Goal: Answer question/provide support

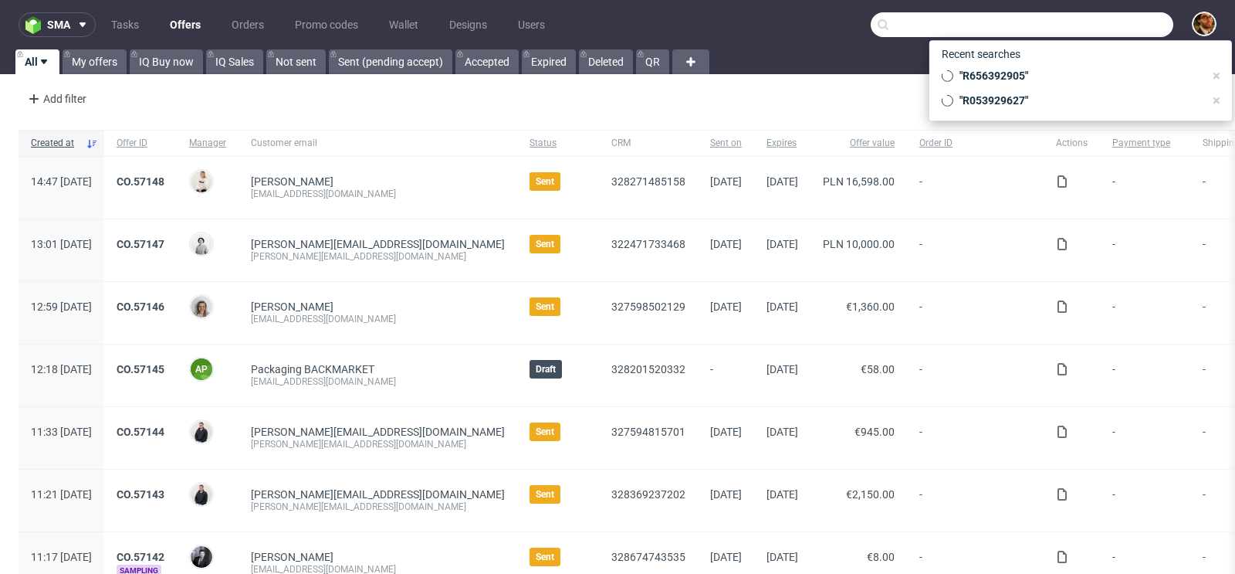
click at [1093, 22] on input "text" at bounding box center [1022, 24] width 303 height 25
paste input "R466924977"
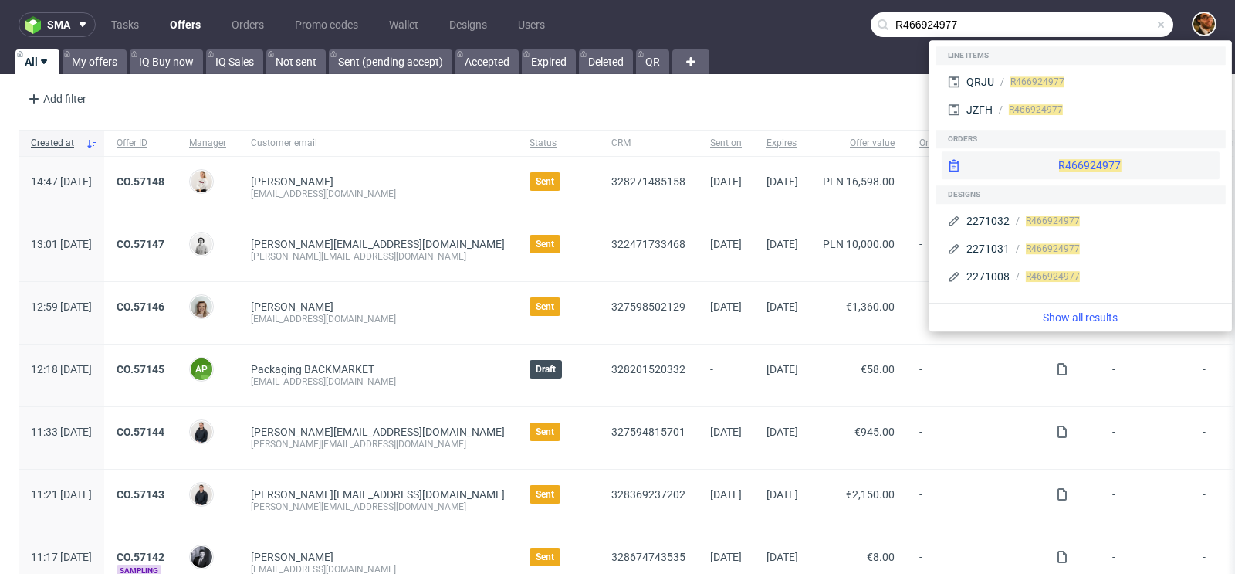
type input "R466924977"
click at [1060, 157] on div "R466924977" at bounding box center [1081, 165] width 278 height 28
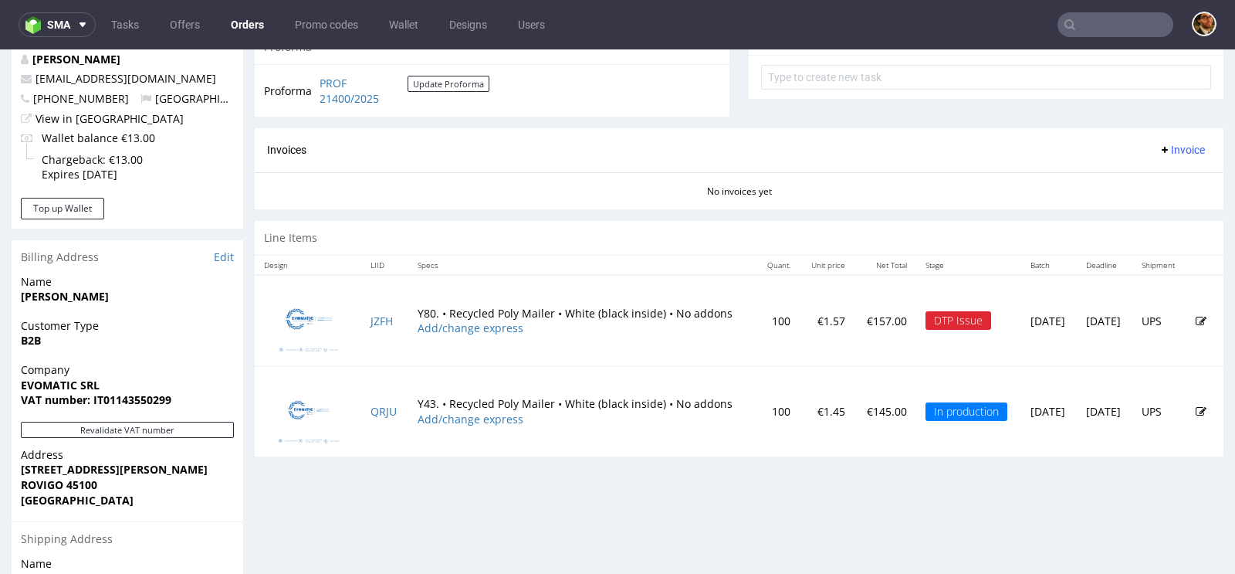
scroll to position [723, 0]
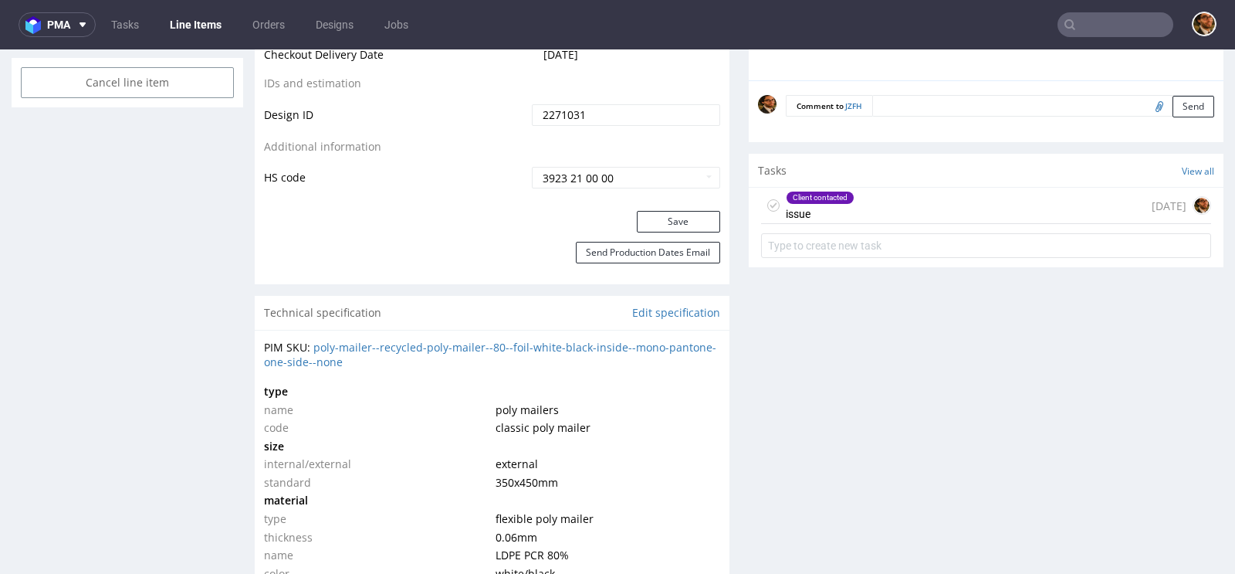
scroll to position [912, 0]
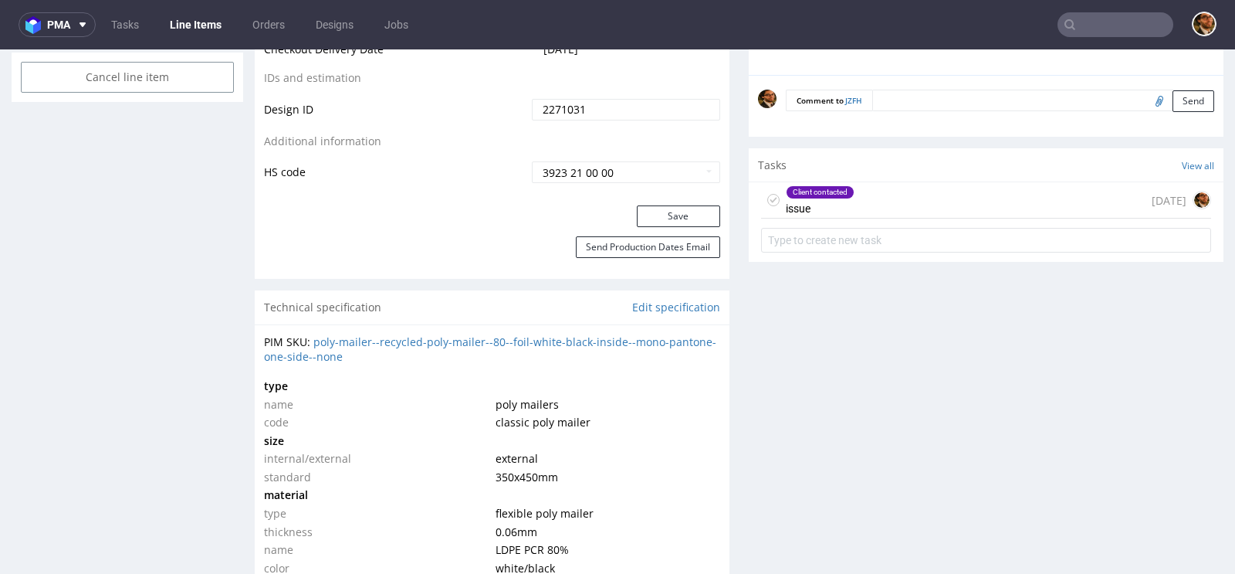
click at [865, 200] on div "Client contacted issue [DATE]" at bounding box center [986, 200] width 450 height 36
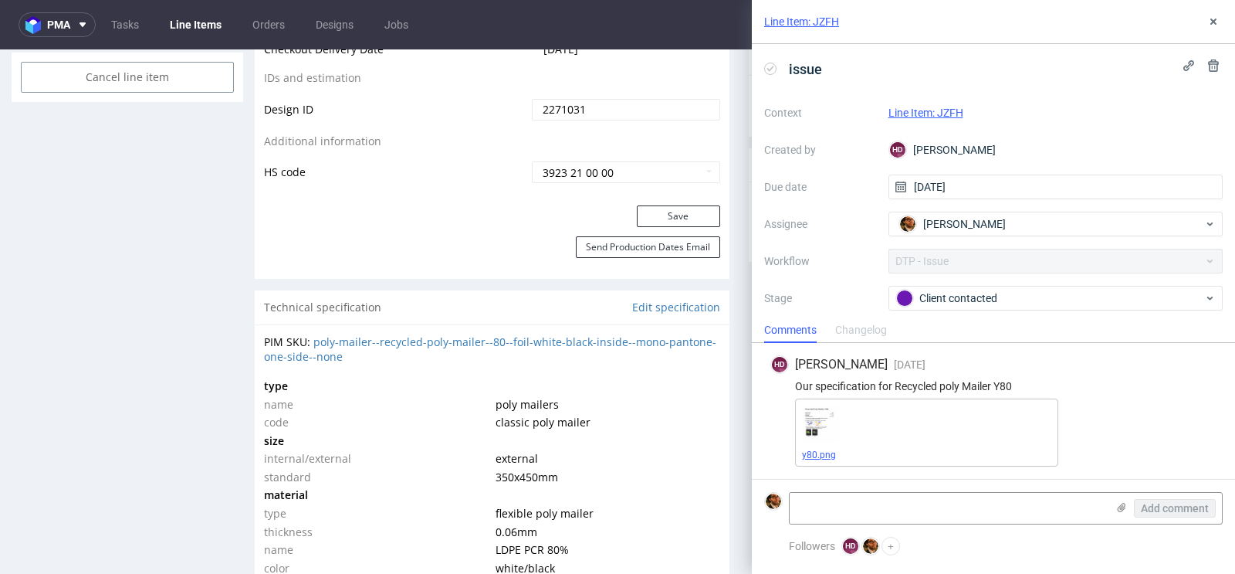
click at [811, 457] on link "y80.png" at bounding box center [819, 454] width 34 height 11
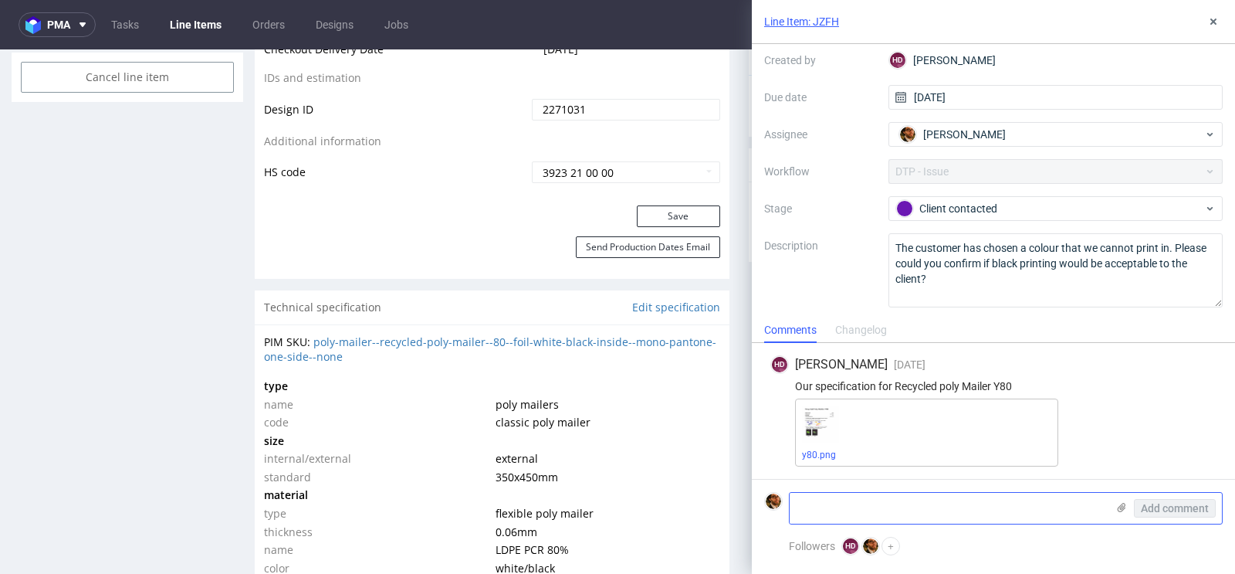
click at [824, 504] on textarea at bounding box center [948, 508] width 317 height 31
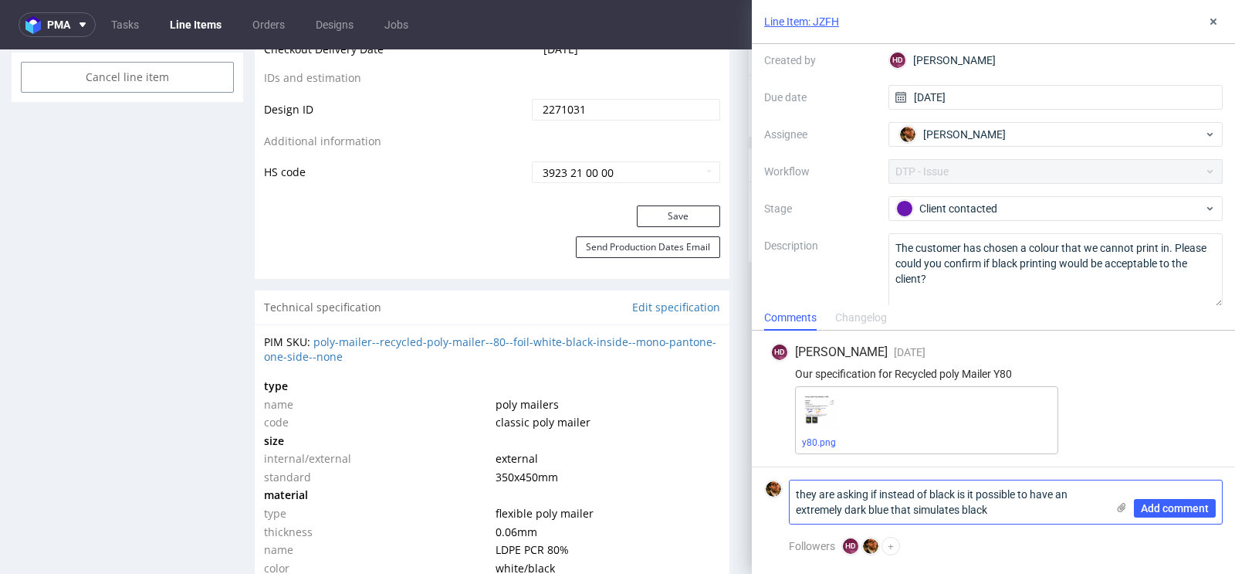
scroll to position [0, 0]
type textarea "they are asking if instead of black is it possible to have an extremely dark bl…"
click at [1155, 506] on span "Add comment" at bounding box center [1175, 508] width 68 height 11
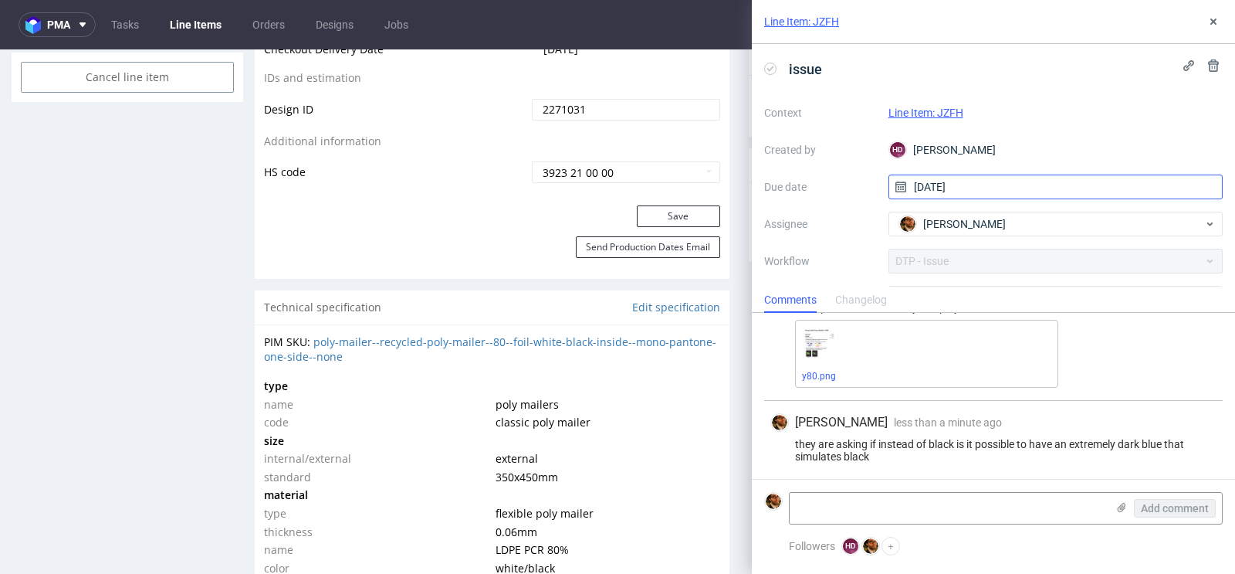
scroll to position [121, 0]
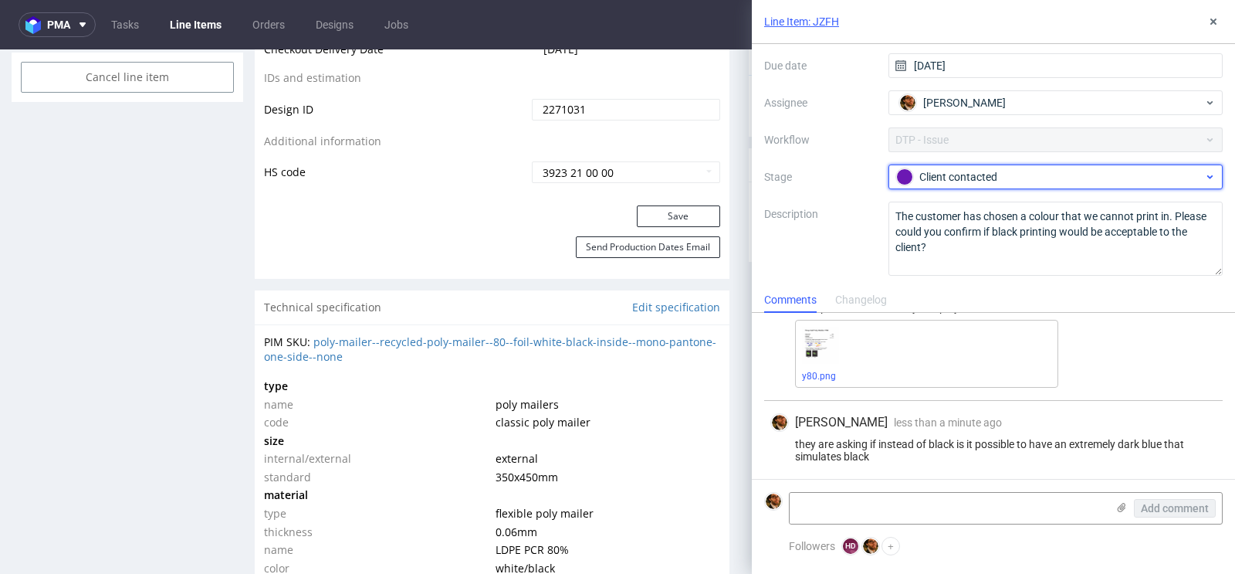
click at [1050, 172] on div "Client contacted" at bounding box center [1049, 176] width 307 height 17
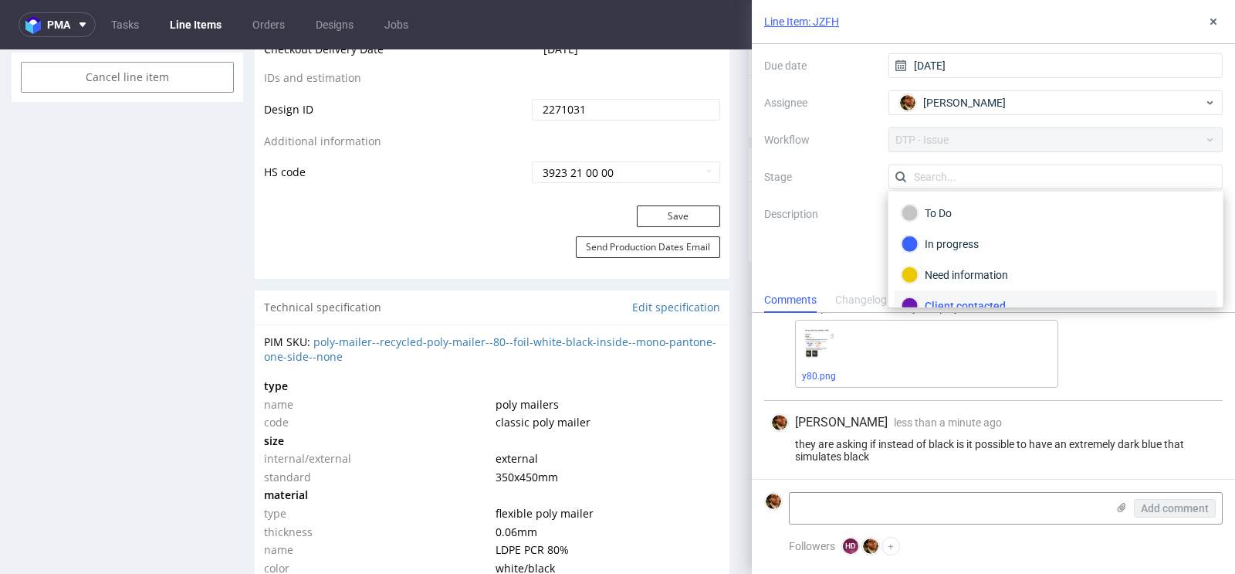
scroll to position [11, 0]
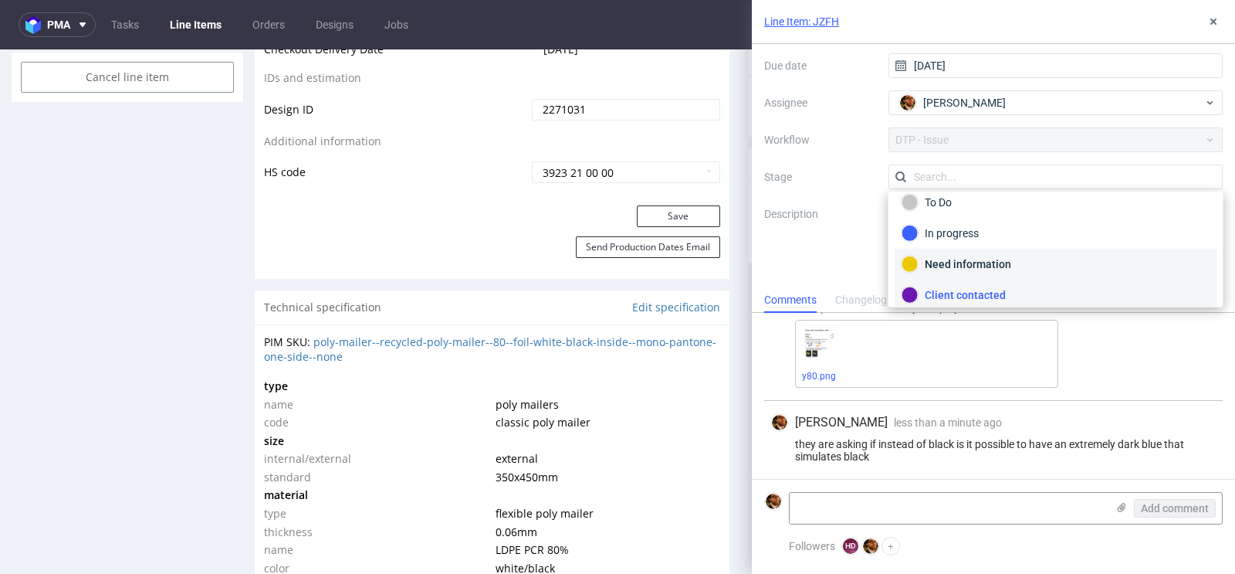
click at [1001, 263] on div "Need information" at bounding box center [1056, 264] width 309 height 17
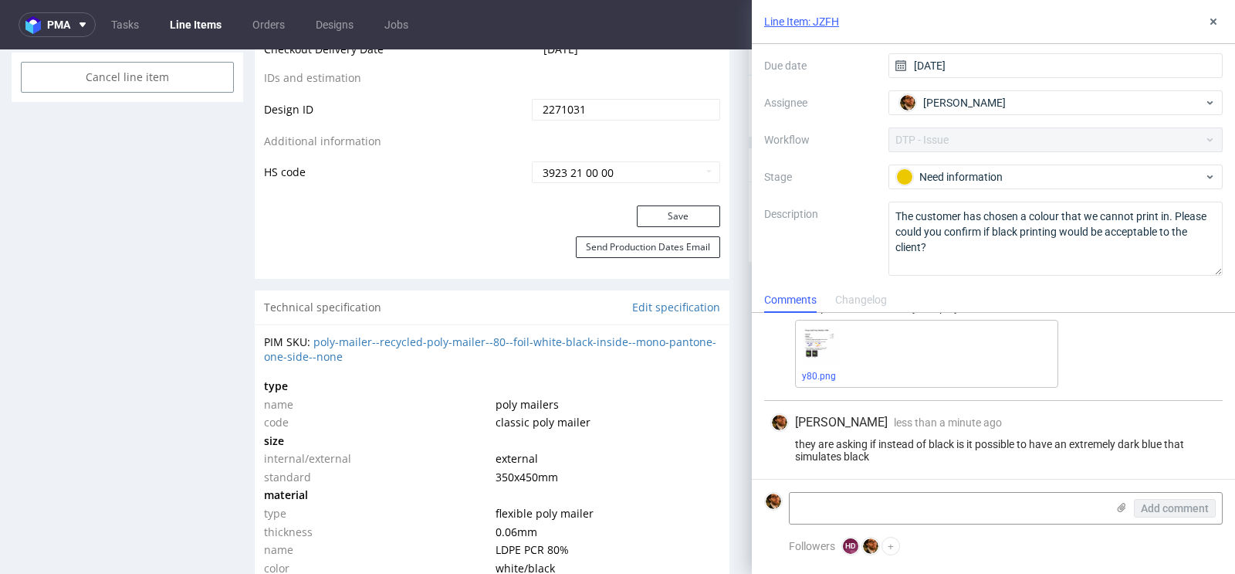
click at [861, 156] on div "Context Line Item: JZFH Created by HD [PERSON_NAME] Due date [DATE] Assignee [P…" at bounding box center [993, 127] width 459 height 296
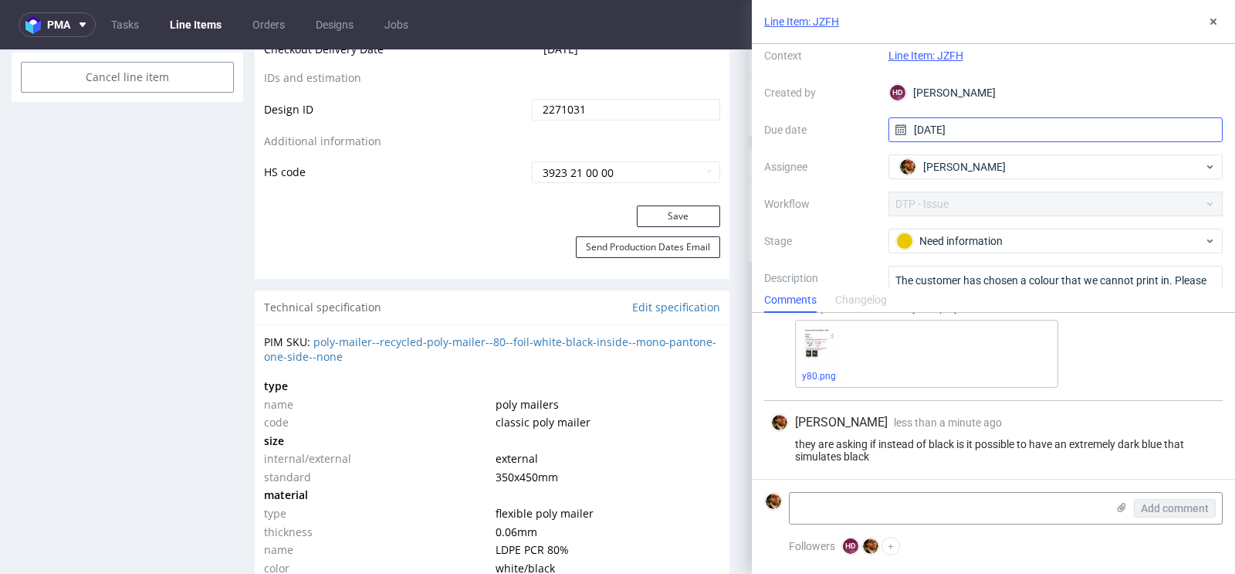
scroll to position [0, 0]
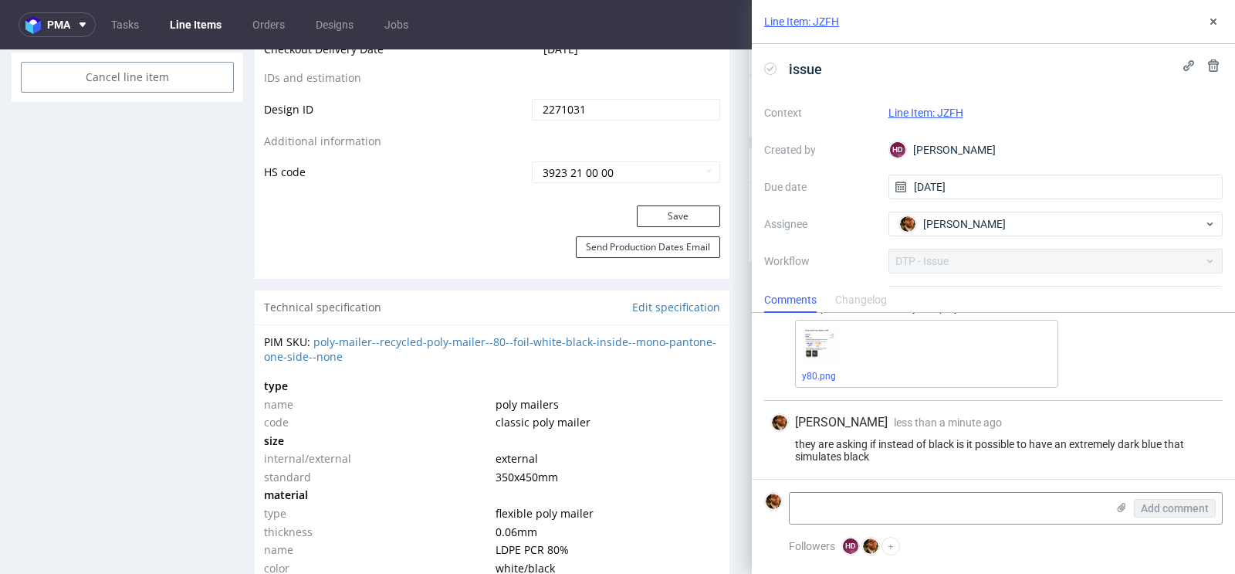
click at [797, 22] on link "Line Item: JZFH" at bounding box center [801, 21] width 75 height 15
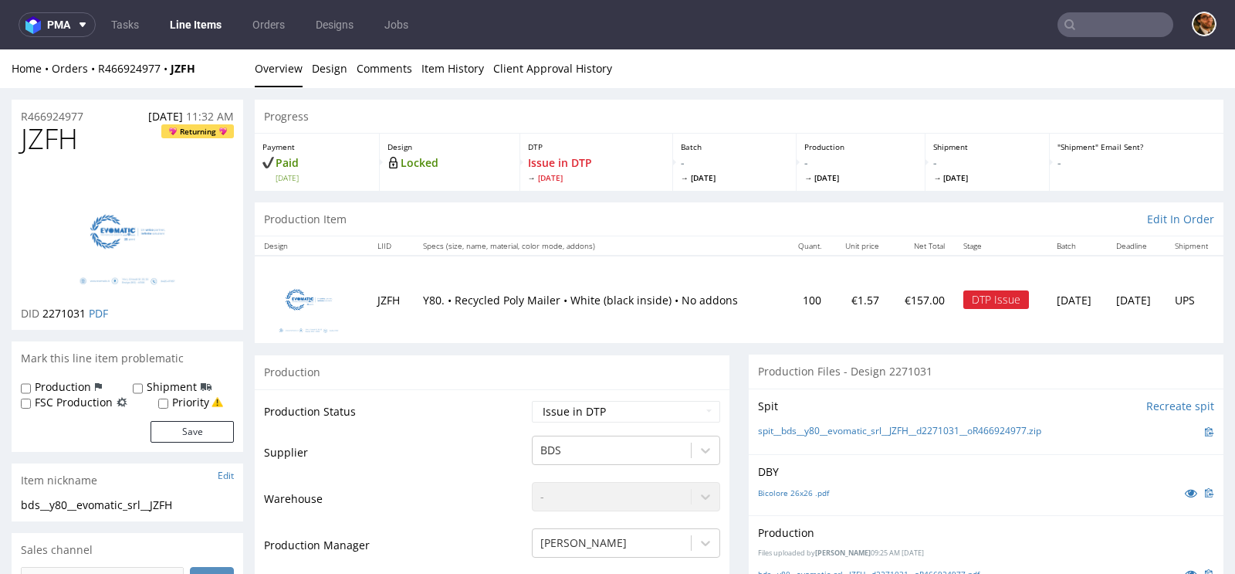
scroll to position [105, 0]
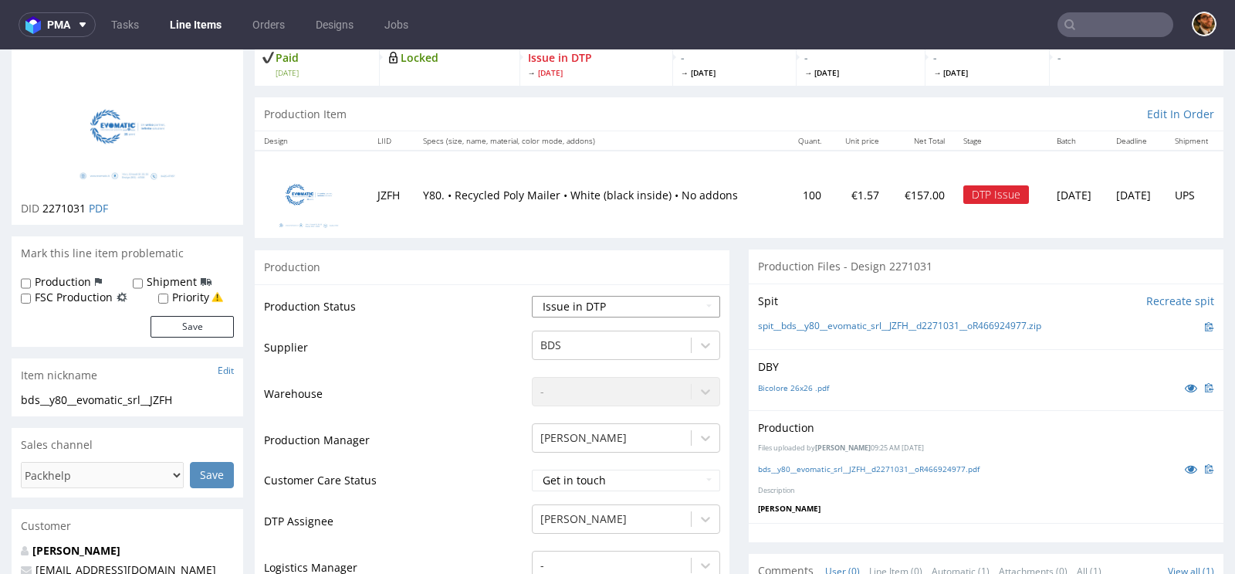
click at [688, 303] on select "Waiting for Artwork Waiting for Diecut Waiting for Mockup Waiting for DTP Waiti…" at bounding box center [626, 307] width 188 height 22
select select "back_for_dtp"
click at [532, 296] on select "Waiting for Artwork Waiting for Diecut Waiting for Mockup Waiting for DTP Waiti…" at bounding box center [626, 307] width 188 height 22
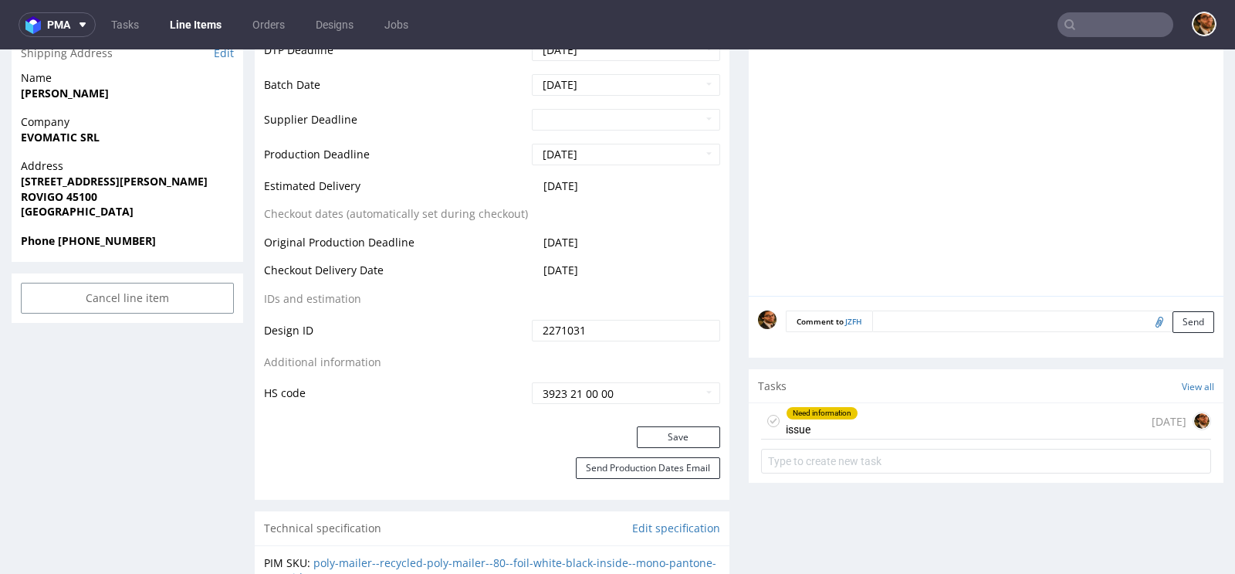
scroll to position [793, 0]
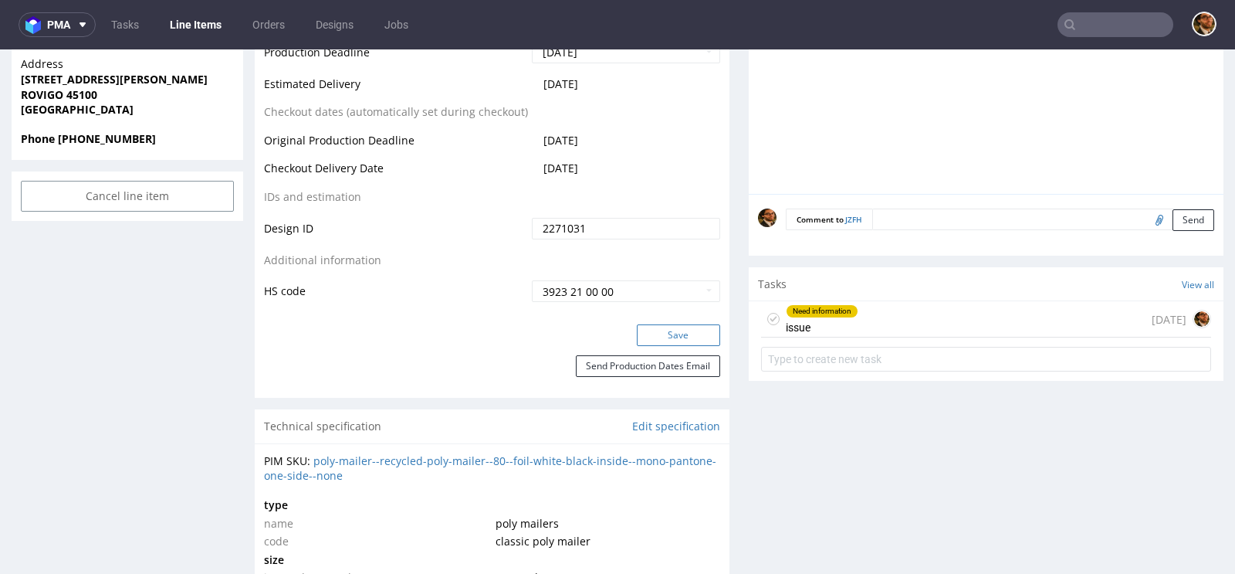
click at [659, 332] on button "Save" at bounding box center [678, 335] width 83 height 22
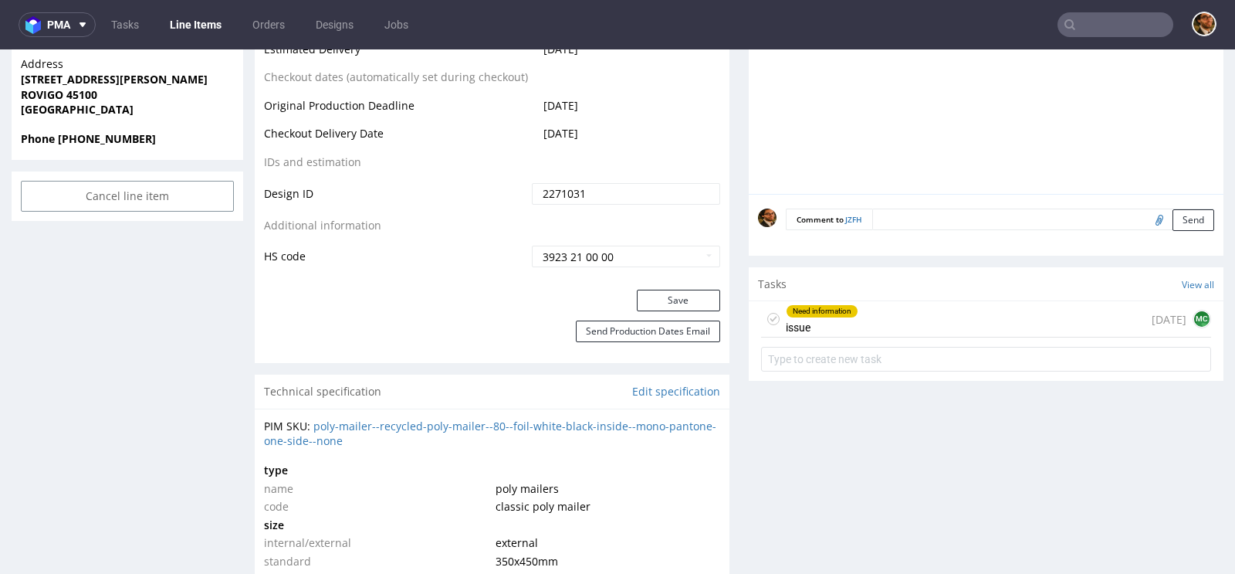
scroll to position [0, 0]
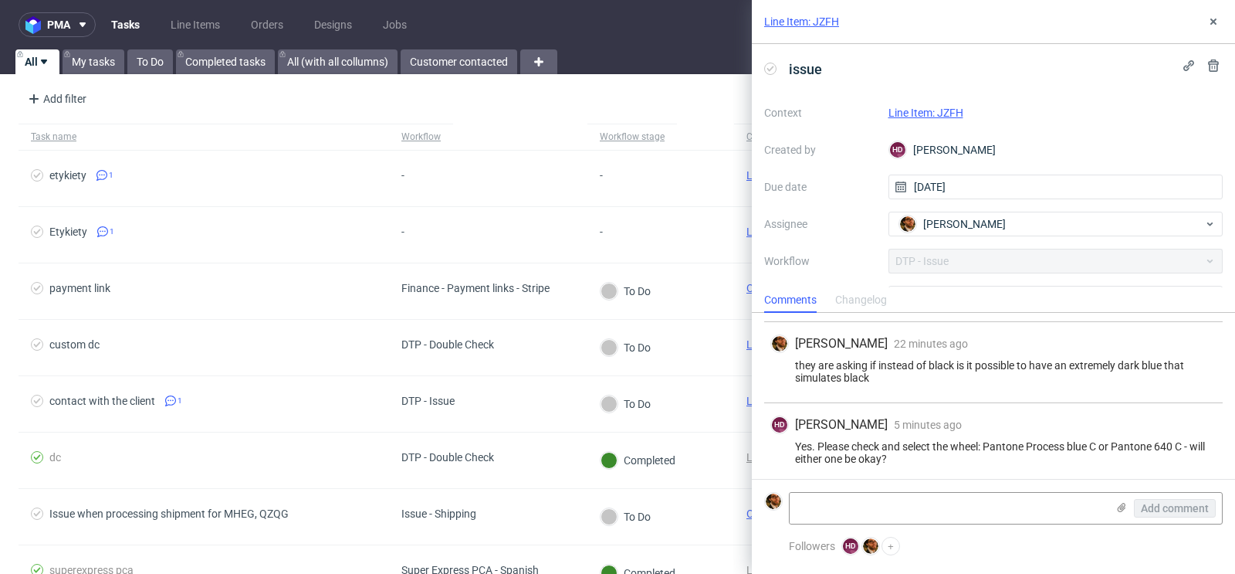
scroll to position [129, 0]
drag, startPoint x: 1188, startPoint y: 442, endPoint x: 1118, endPoint y: 445, distance: 70.4
click at [1118, 445] on div "Yes. Please check and select the wheel: Pantone Process blue C or Pantone 640 C…" at bounding box center [993, 450] width 446 height 25
copy div "Pantone 640 C"
click at [916, 443] on div "Yes. Please check and select the wheel: Pantone Process blue C or Pantone 640 C…" at bounding box center [993, 450] width 446 height 25
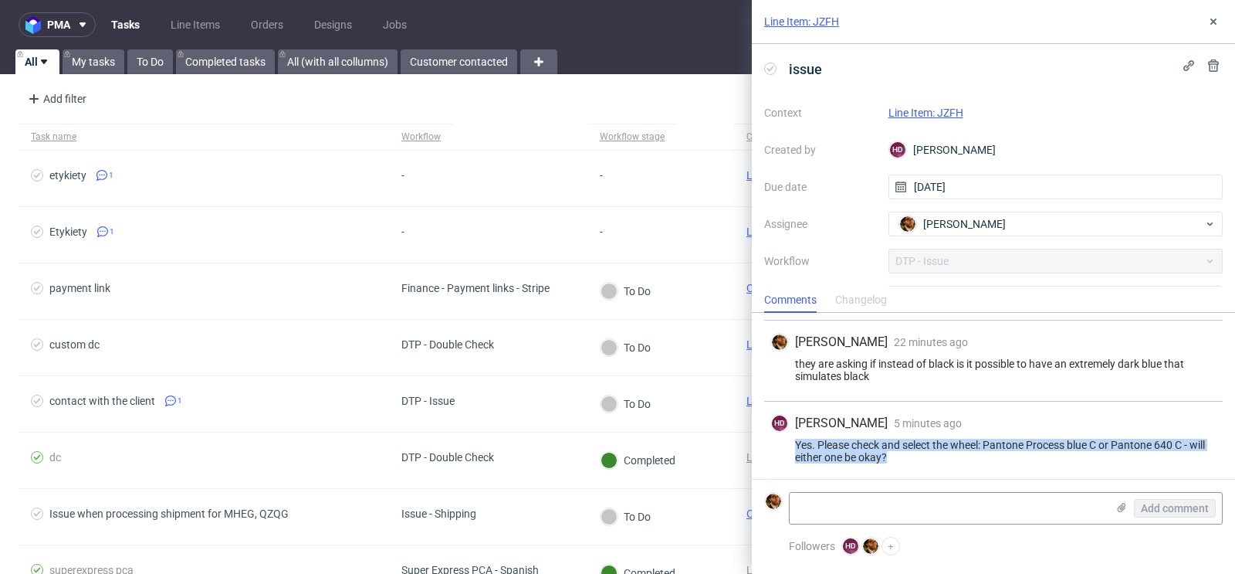
drag, startPoint x: 907, startPoint y: 450, endPoint x: 795, endPoint y: 445, distance: 112.1
click at [795, 445] on div "Yes. Please check and select the wheel: Pantone Process blue C or Pantone 640 C…" at bounding box center [993, 450] width 446 height 25
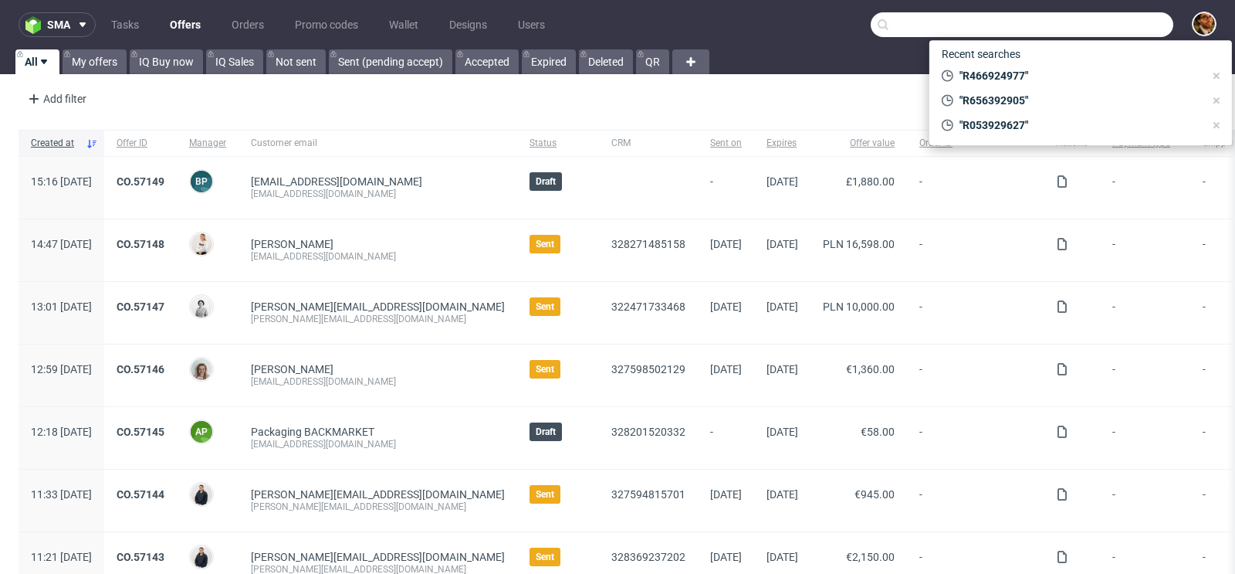
click at [1079, 22] on input "text" at bounding box center [1022, 24] width 303 height 25
paste input "R021336473"
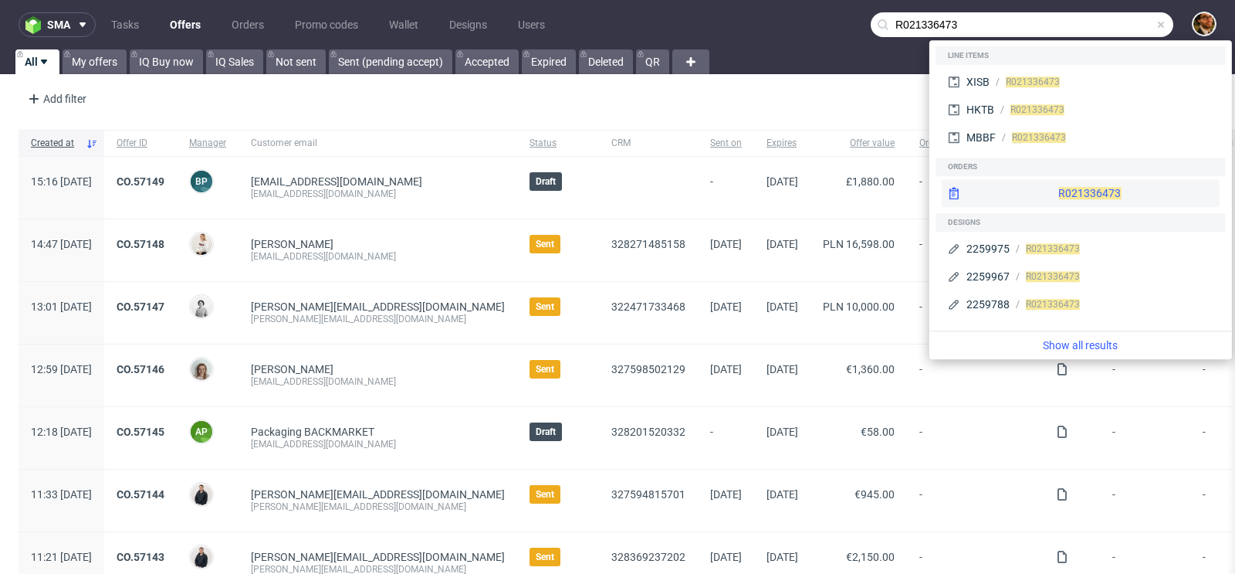
type input "R021336473"
click at [1055, 195] on div "R021336473" at bounding box center [1081, 193] width 278 height 28
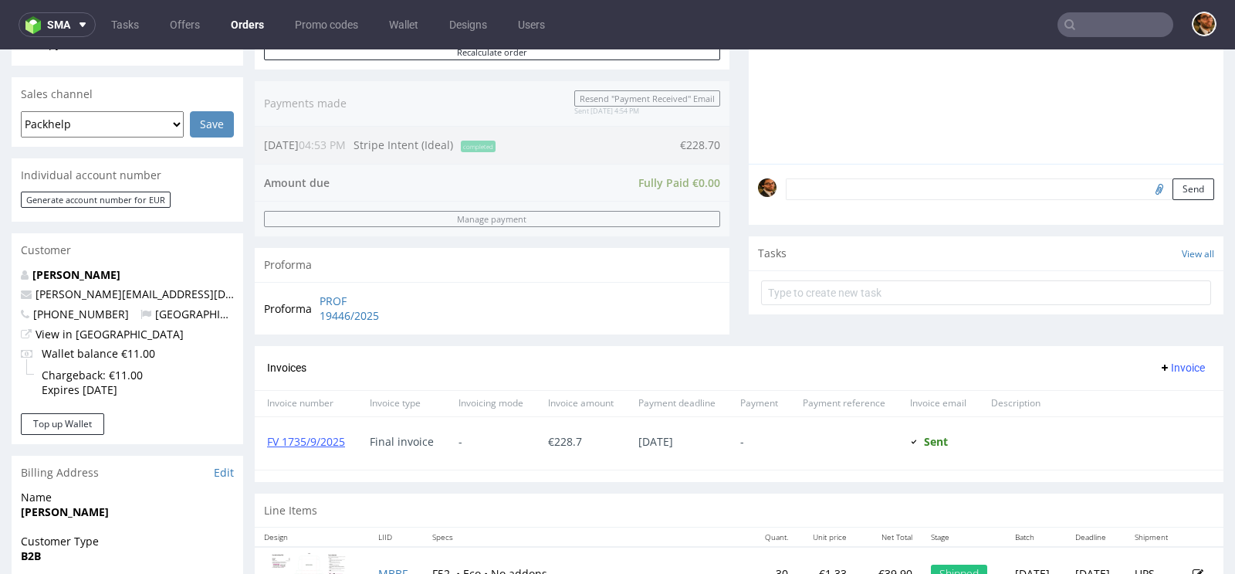
scroll to position [325, 0]
